Goal: Task Accomplishment & Management: Use online tool/utility

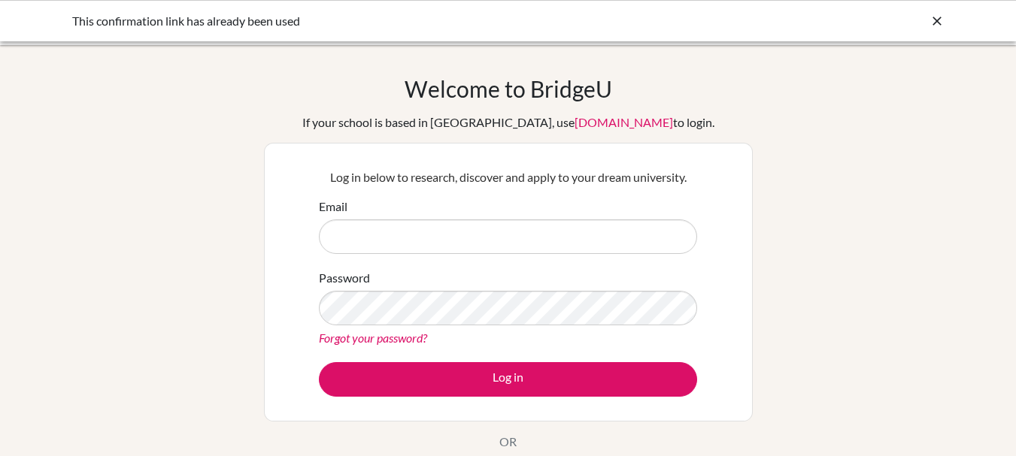
type input "[EMAIL_ADDRESS][DOMAIN_NAME]"
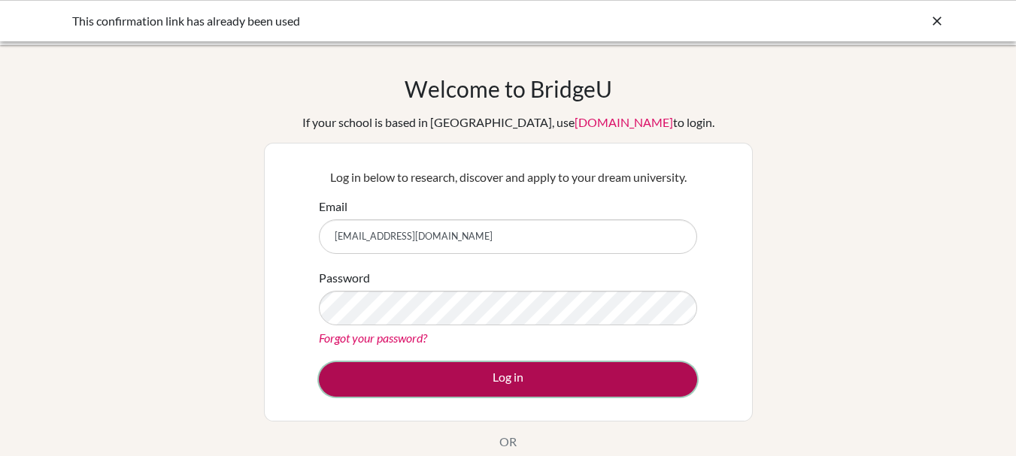
click at [569, 389] on button "Log in" at bounding box center [508, 379] width 378 height 35
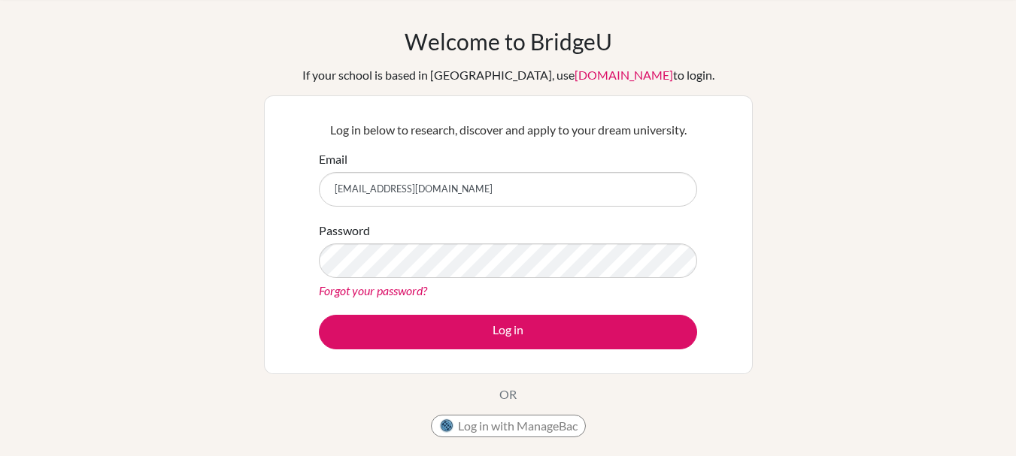
scroll to position [52, 0]
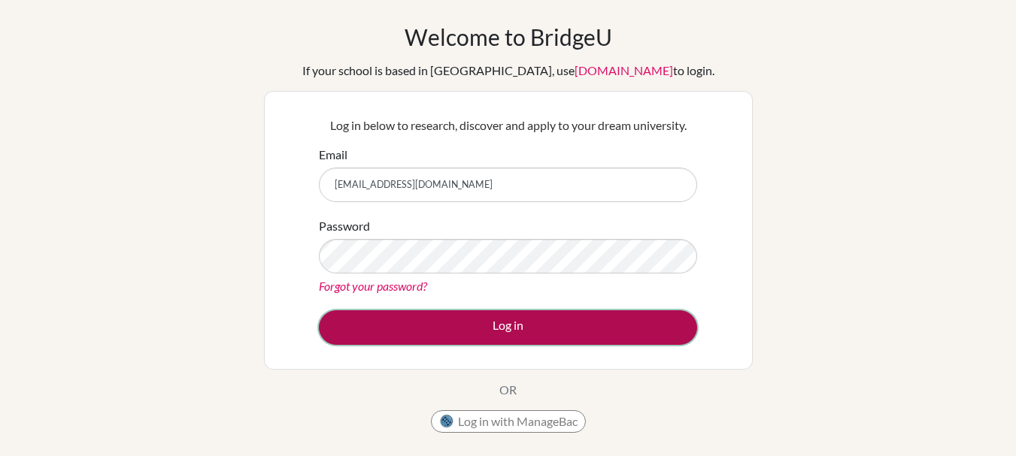
click at [490, 311] on button "Log in" at bounding box center [508, 327] width 378 height 35
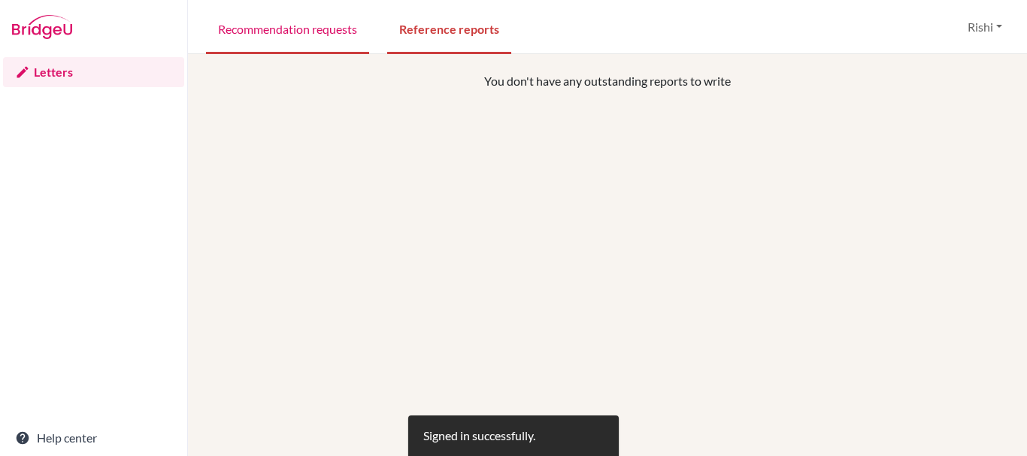
click at [243, 42] on link "Recommendation requests" at bounding box center [287, 28] width 163 height 52
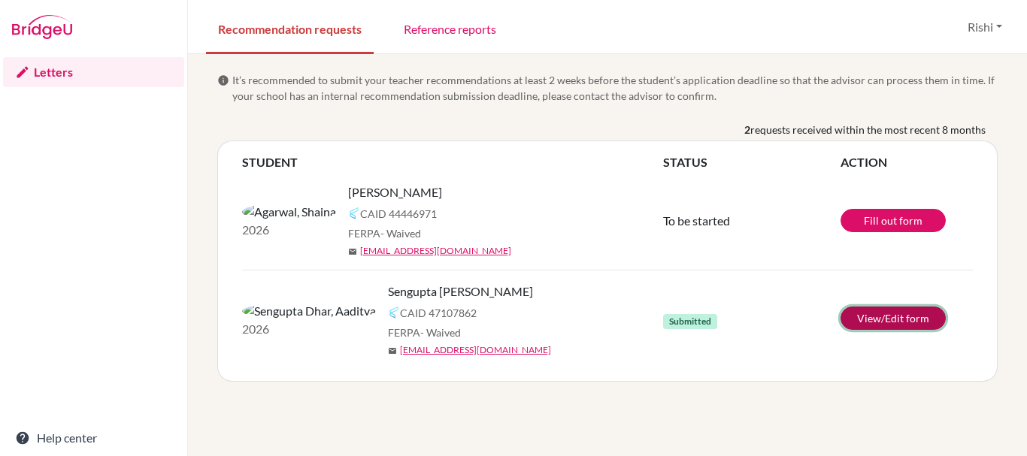
click at [878, 316] on link "View/Edit form" at bounding box center [892, 318] width 105 height 23
click at [891, 328] on link "View/Edit form" at bounding box center [892, 318] width 105 height 23
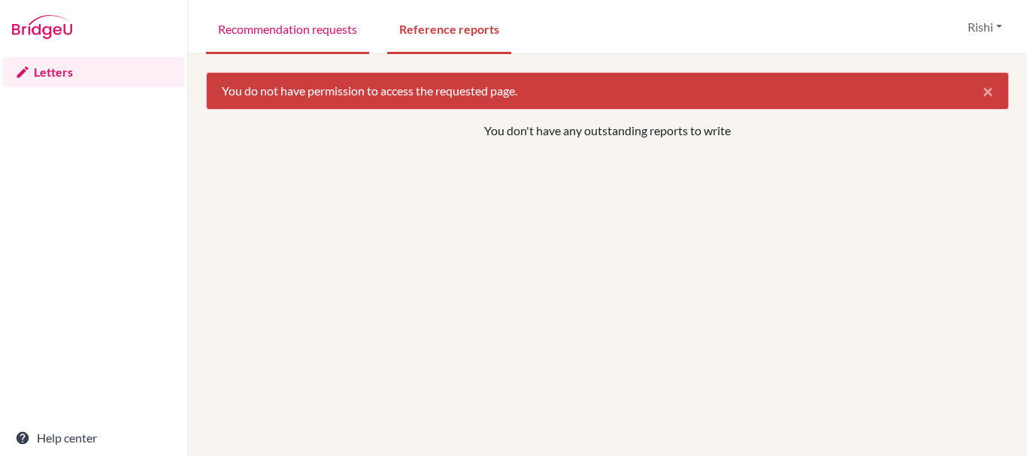
click at [306, 28] on link "Recommendation requests" at bounding box center [287, 28] width 163 height 52
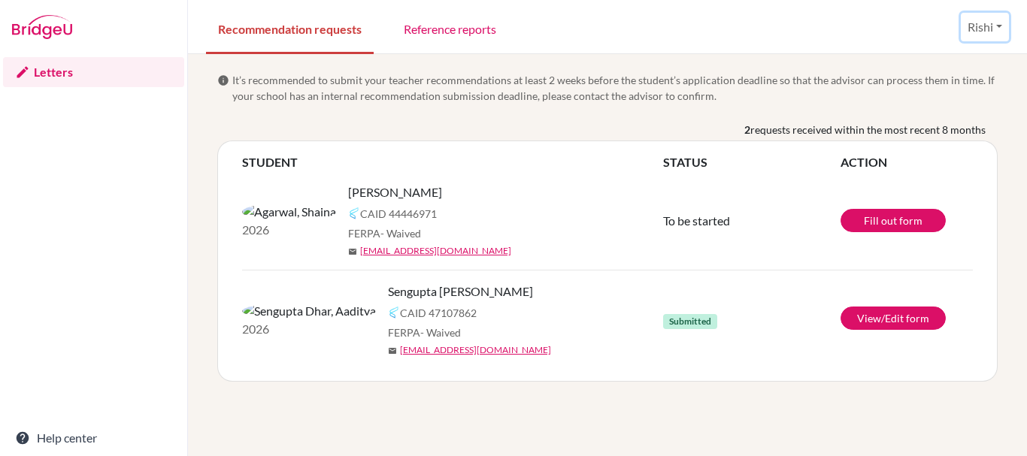
click at [975, 32] on button "Rishi" at bounding box center [985, 27] width 48 height 29
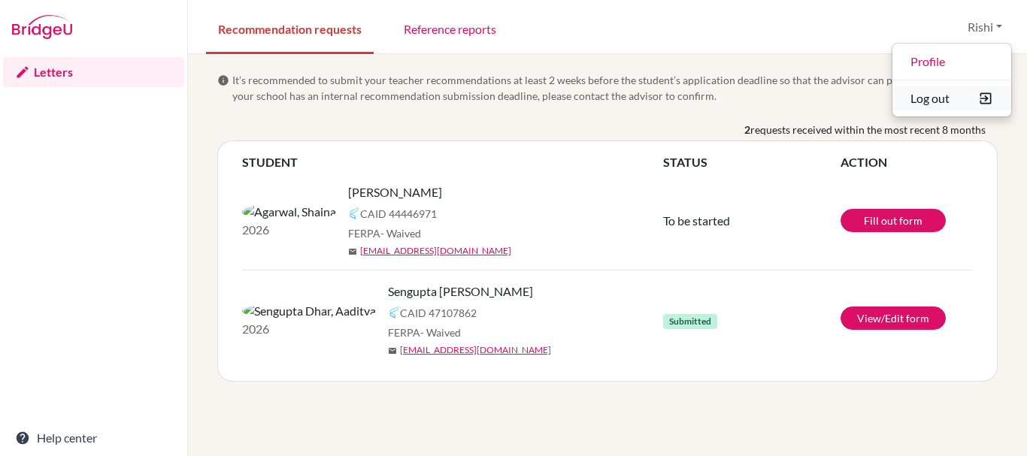
click at [937, 91] on button "Log out" at bounding box center [951, 98] width 119 height 24
